Goal: Transaction & Acquisition: Subscribe to service/newsletter

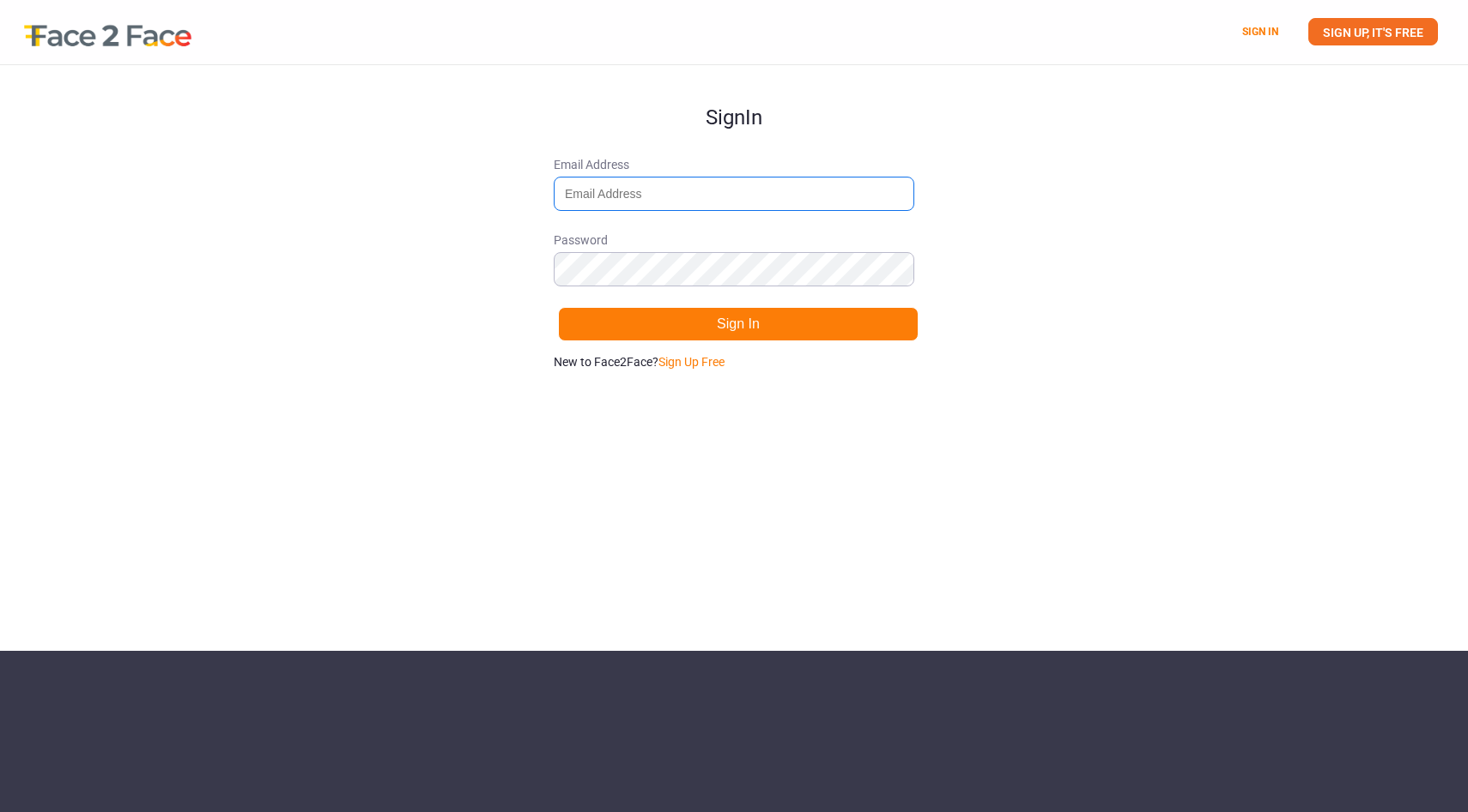
click at [757, 193] on input "Email Address" at bounding box center [734, 193] width 361 height 34
type input "[EMAIL_ADDRESS][DOMAIN_NAME]"
click at [648, 340] on button "Sign In" at bounding box center [738, 324] width 361 height 34
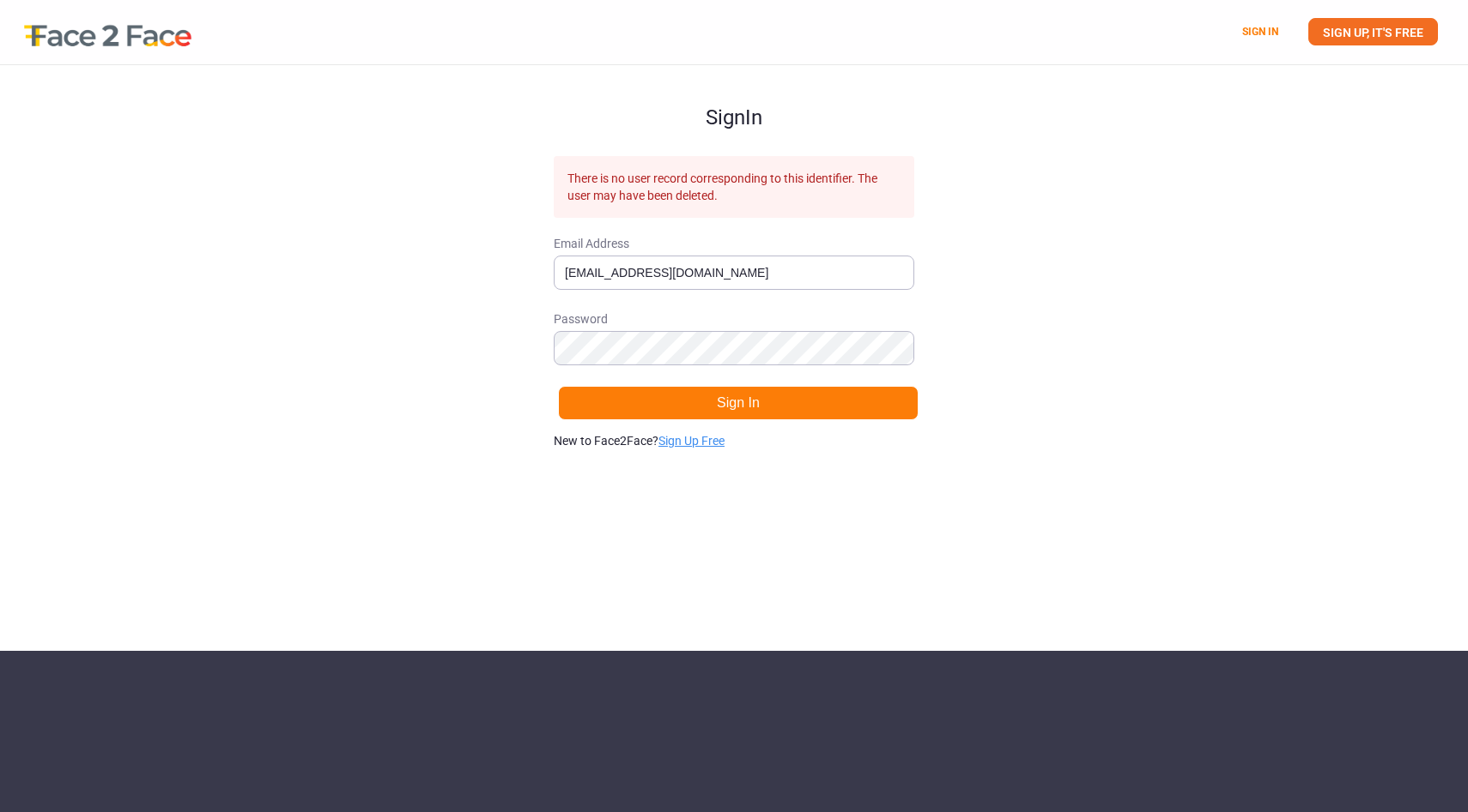
click at [697, 447] on link "Sign Up Free" at bounding box center [691, 441] width 66 height 14
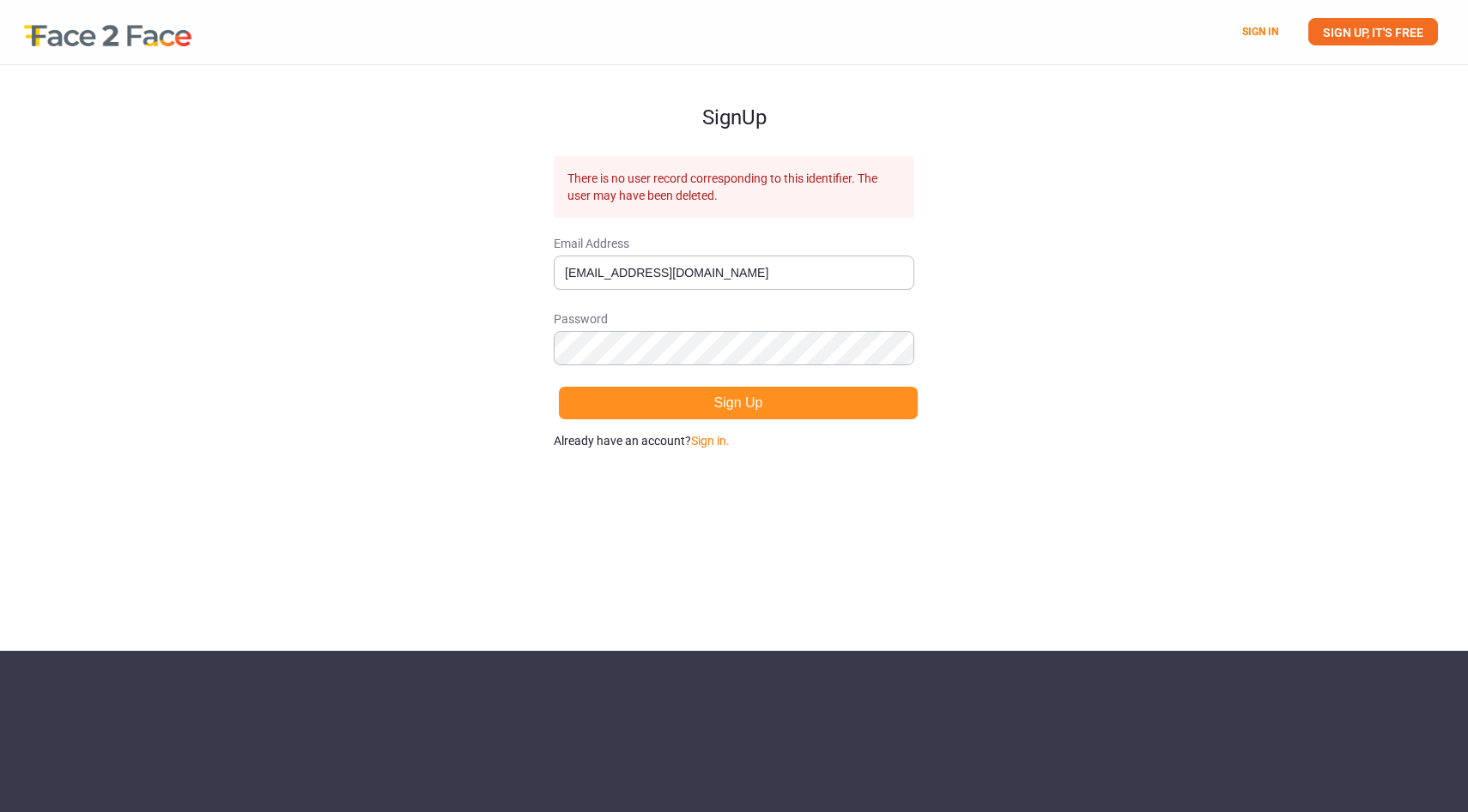
click at [669, 393] on button "Sign Up" at bounding box center [738, 404] width 361 height 34
